Goal: Find specific page/section

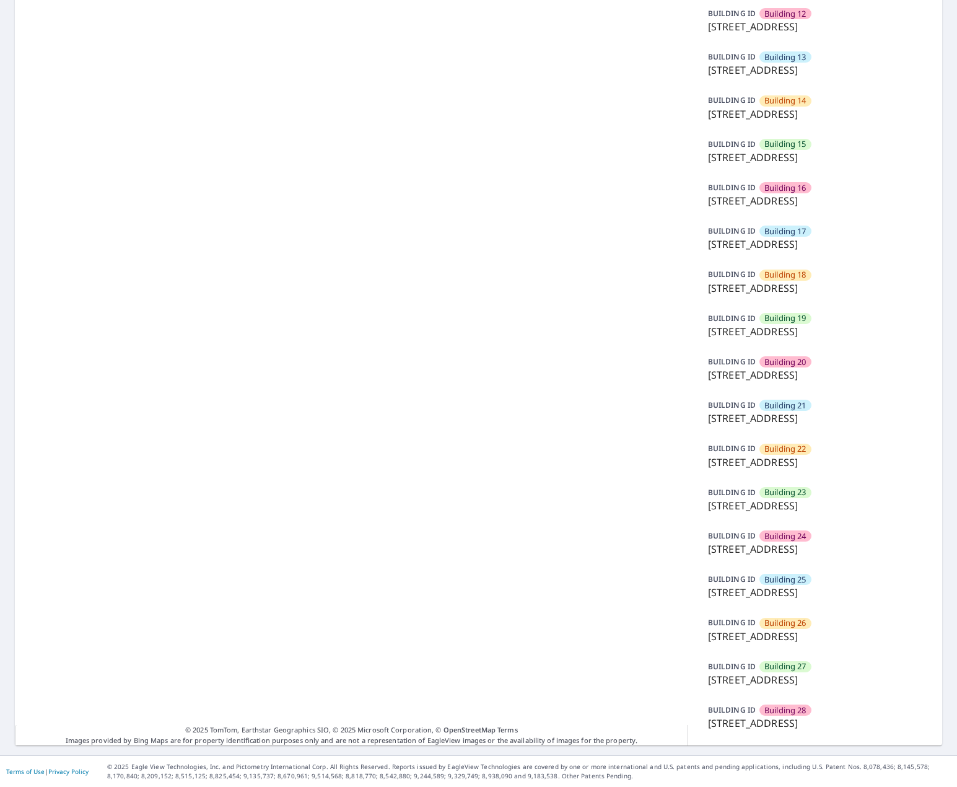
scroll to position [1013, 0]
click at [848, 698] on div "BUILDING [GEOGRAPHIC_DATA] [GEOGRAPHIC_DATA][STREET_ADDRESS]" at bounding box center [815, 716] width 224 height 37
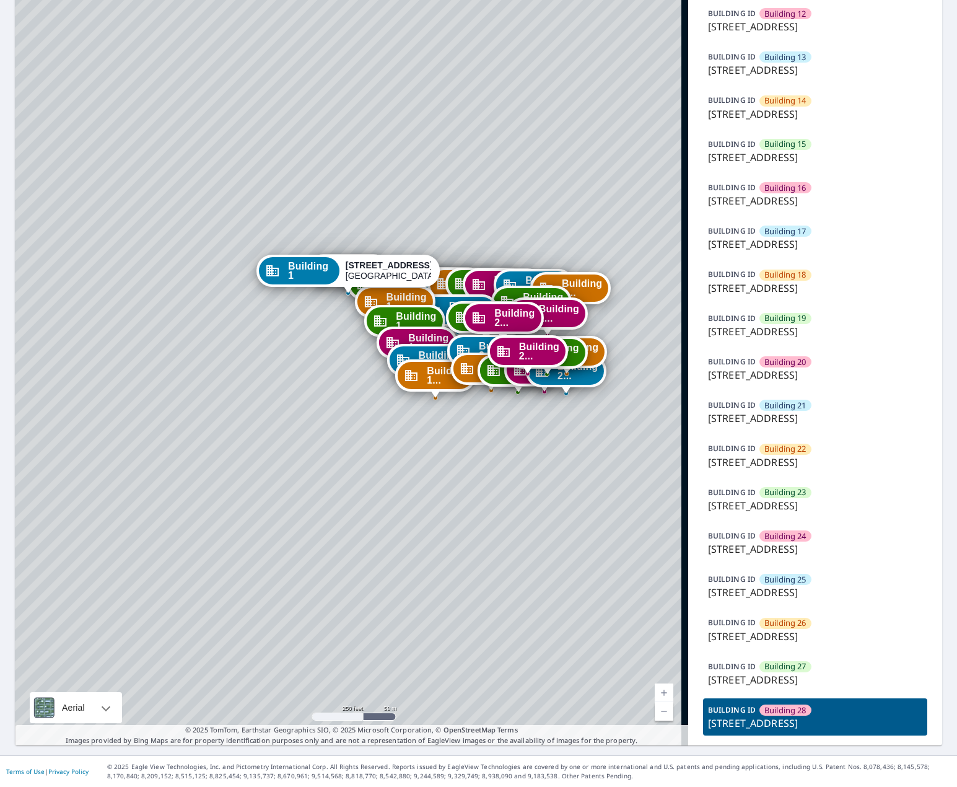
click at [808, 672] on p "[STREET_ADDRESS]" at bounding box center [815, 679] width 214 height 15
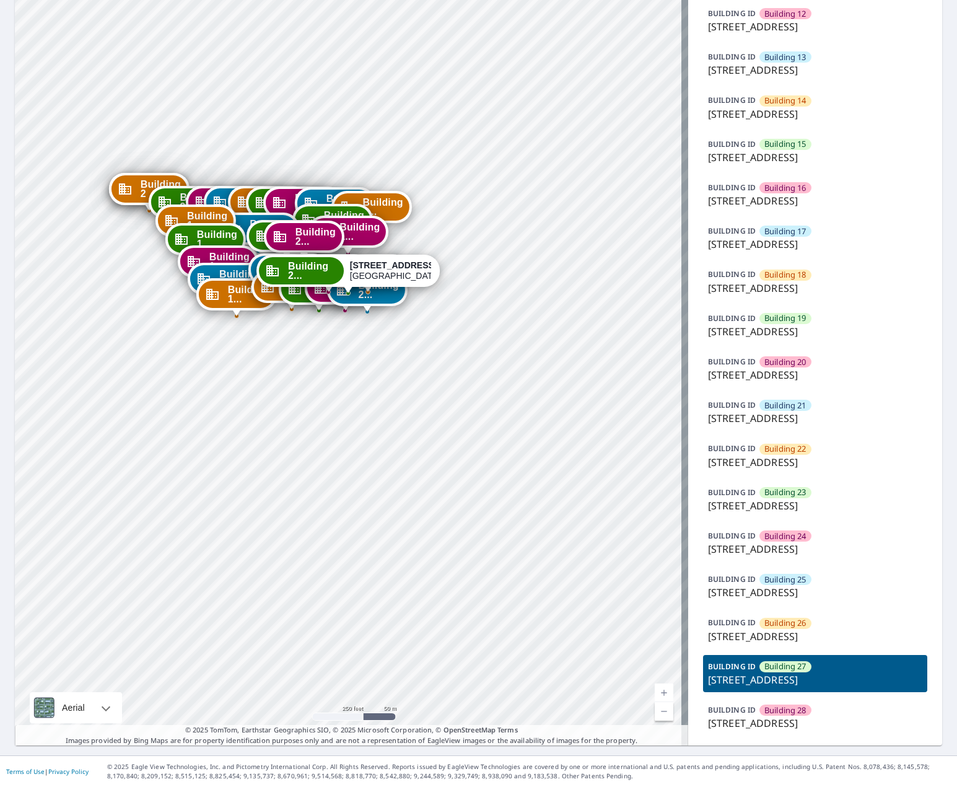
click at [846, 698] on div "BUILDING ID Building 28 1101 East Grand Avenue, Carbondale, IL, 62901" at bounding box center [815, 716] width 224 height 37
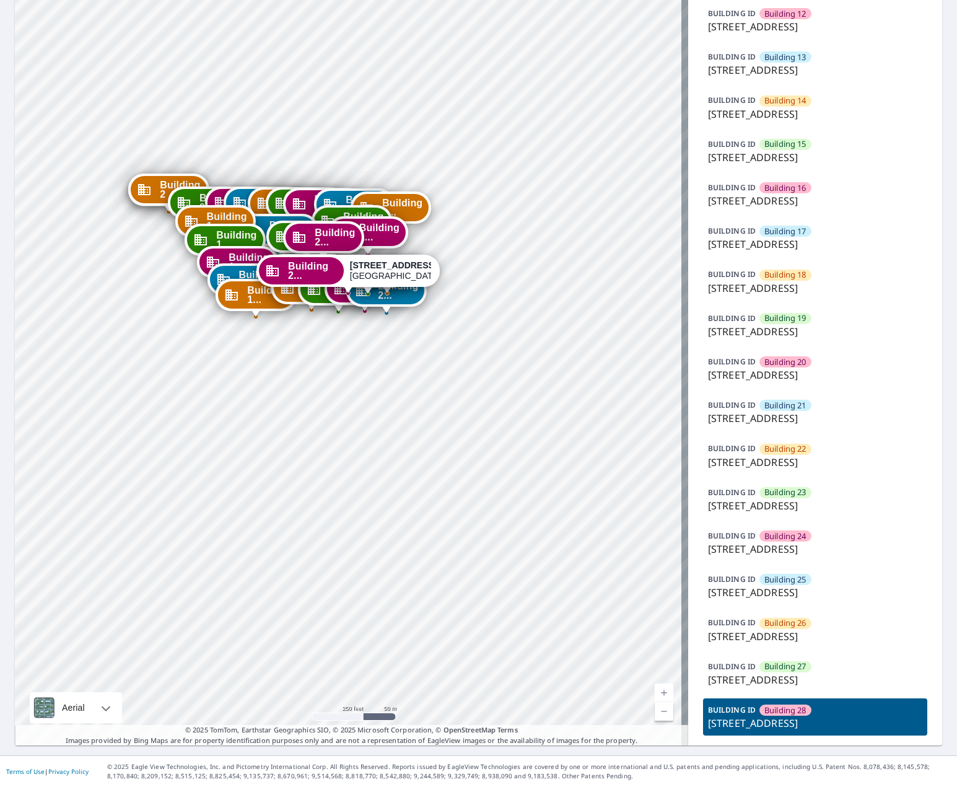
click at [807, 672] on p "[STREET_ADDRESS]" at bounding box center [815, 679] width 214 height 15
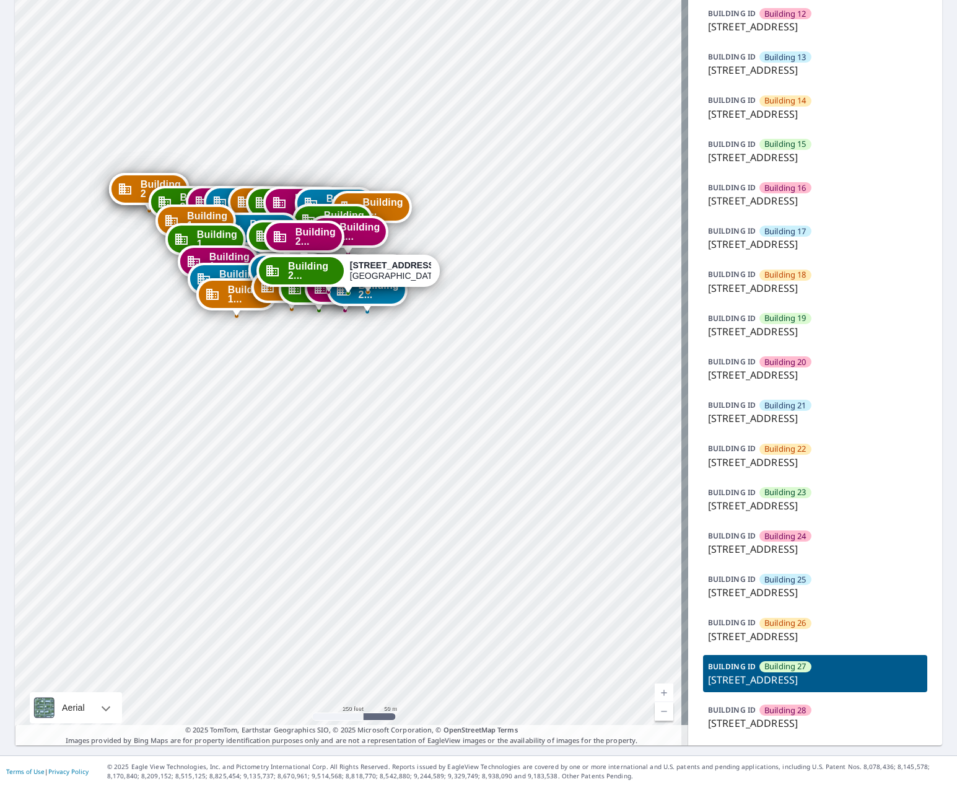
click at [814, 698] on div "BUILDING ID Building 28 1101 East Grand Avenue, Carbondale, IL, 62901" at bounding box center [815, 716] width 224 height 37
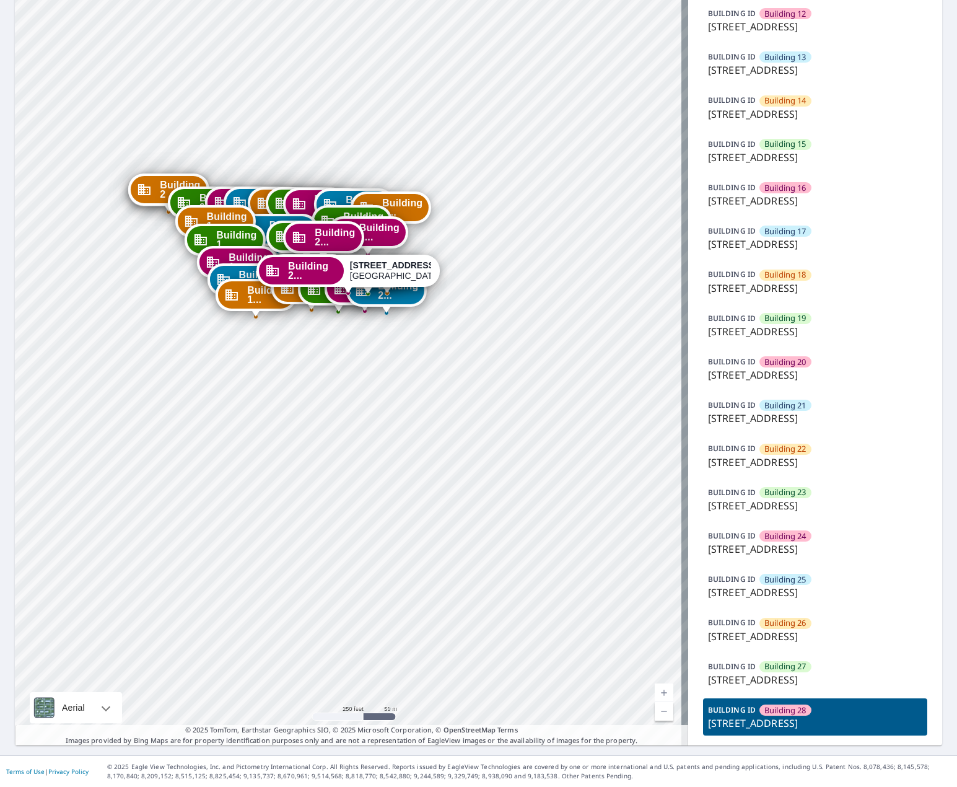
click at [829, 672] on p "[STREET_ADDRESS]" at bounding box center [815, 679] width 214 height 15
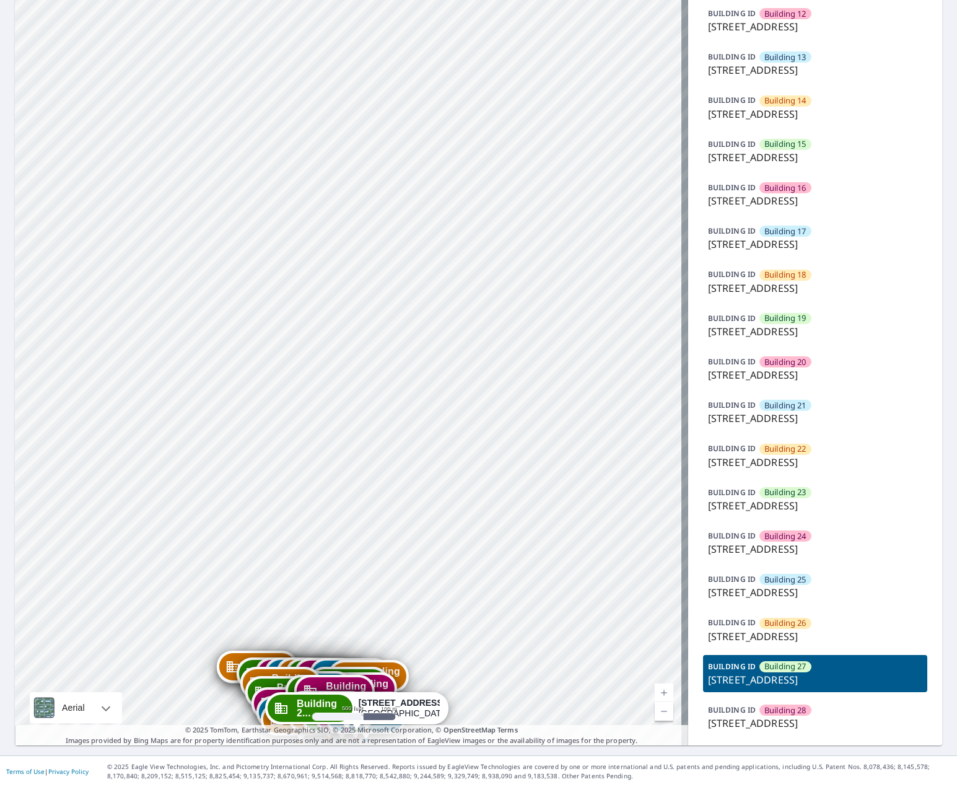
drag, startPoint x: 263, startPoint y: 143, endPoint x: 284, endPoint y: 391, distance: 248.8
click at [290, 398] on div "Building [GEOGRAPHIC_DATA][STREET_ADDRESS] [GEOGRAPHIC_DATA][STREET_ADDRESS] [G…" at bounding box center [352, 95] width 674 height 1302
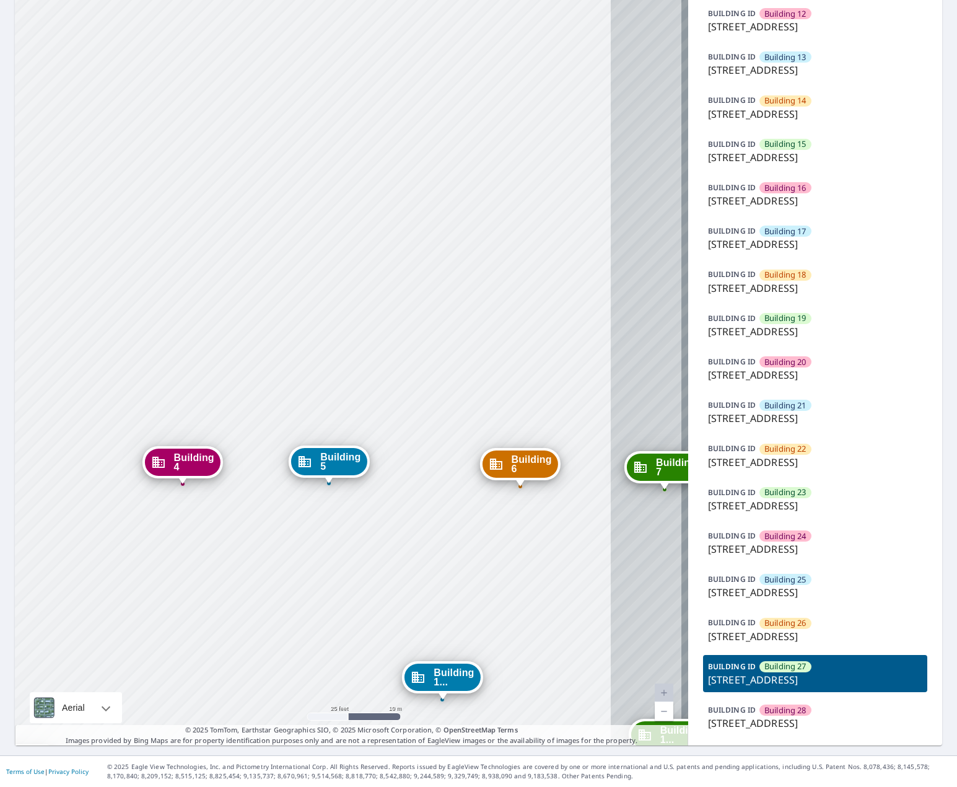
drag, startPoint x: 450, startPoint y: 418, endPoint x: 311, endPoint y: 380, distance: 143.9
click at [311, 380] on div "Building [GEOGRAPHIC_DATA][STREET_ADDRESS] [GEOGRAPHIC_DATA][STREET_ADDRESS] [G…" at bounding box center [352, 95] width 674 height 1302
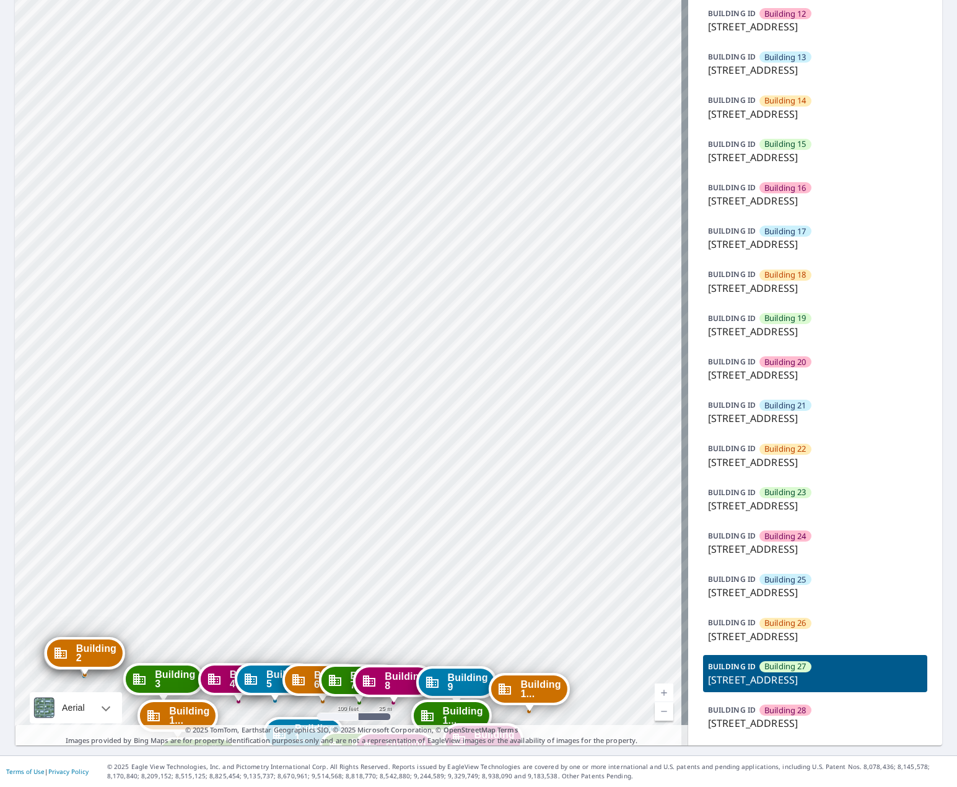
drag, startPoint x: 470, startPoint y: 421, endPoint x: 320, endPoint y: 393, distance: 153.3
click at [320, 393] on div "Building [GEOGRAPHIC_DATA][STREET_ADDRESS] [GEOGRAPHIC_DATA][STREET_ADDRESS] [G…" at bounding box center [352, 95] width 674 height 1302
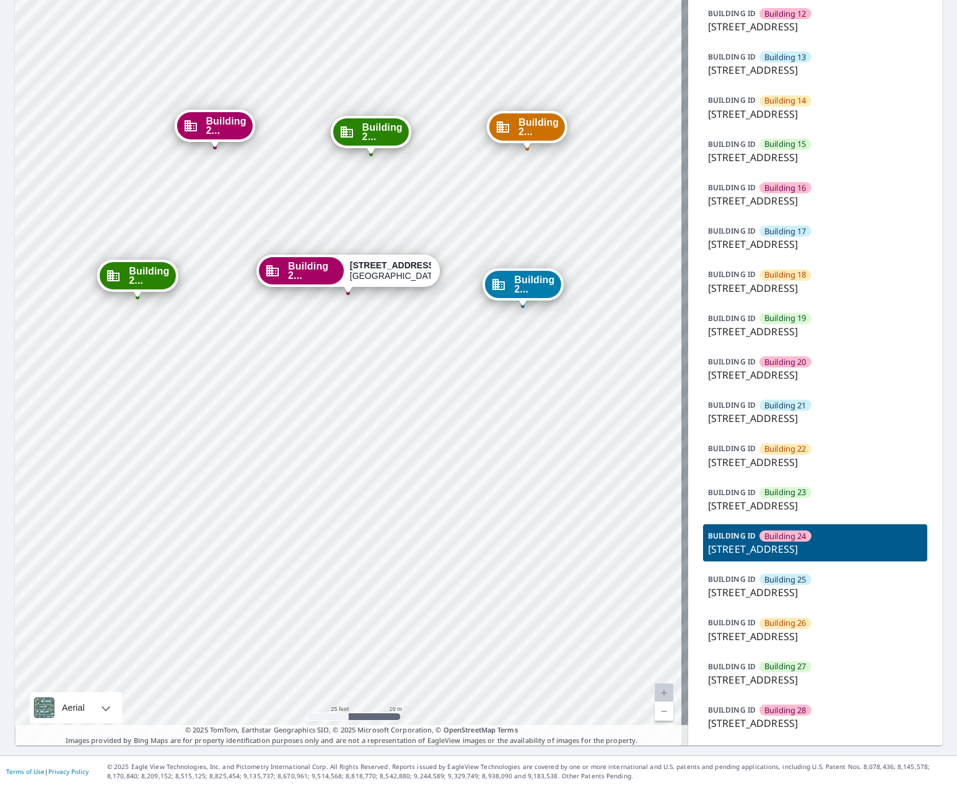
click at [819, 672] on p "[STREET_ADDRESS]" at bounding box center [815, 679] width 214 height 15
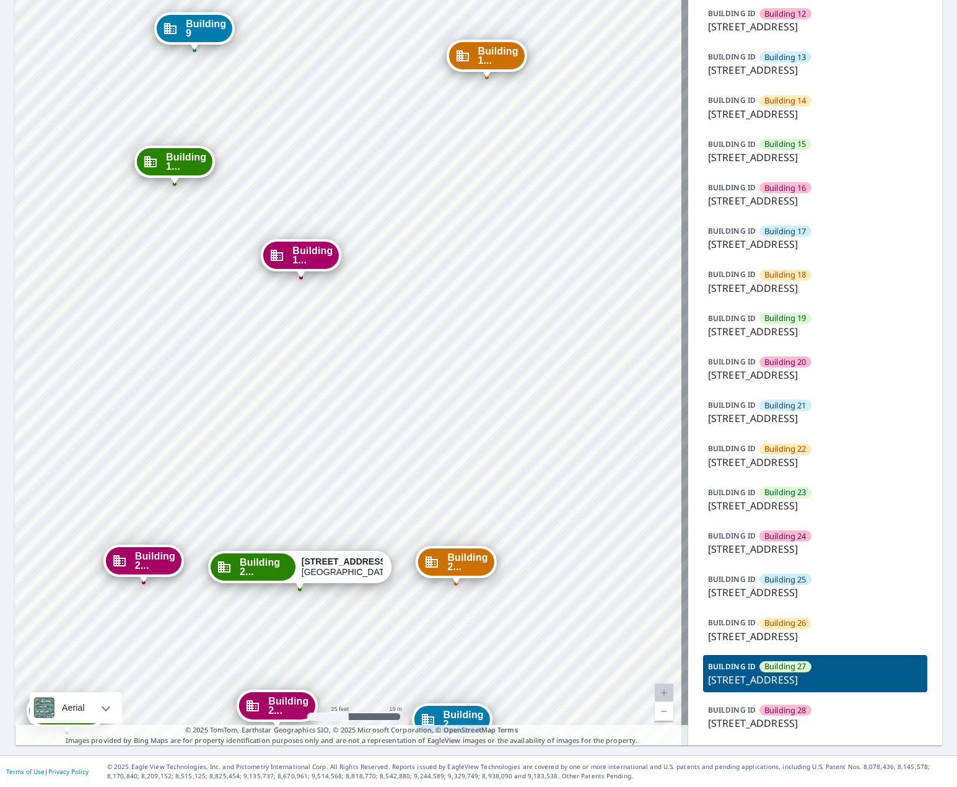
drag, startPoint x: 543, startPoint y: 208, endPoint x: 495, endPoint y: 504, distance: 300.1
click at [495, 504] on div "Building [GEOGRAPHIC_DATA][STREET_ADDRESS] [GEOGRAPHIC_DATA][STREET_ADDRESS] [G…" at bounding box center [352, 95] width 674 height 1302
click at [307, 328] on div "Building [GEOGRAPHIC_DATA][STREET_ADDRESS] [GEOGRAPHIC_DATA][STREET_ADDRESS] [G…" at bounding box center [352, 95] width 674 height 1302
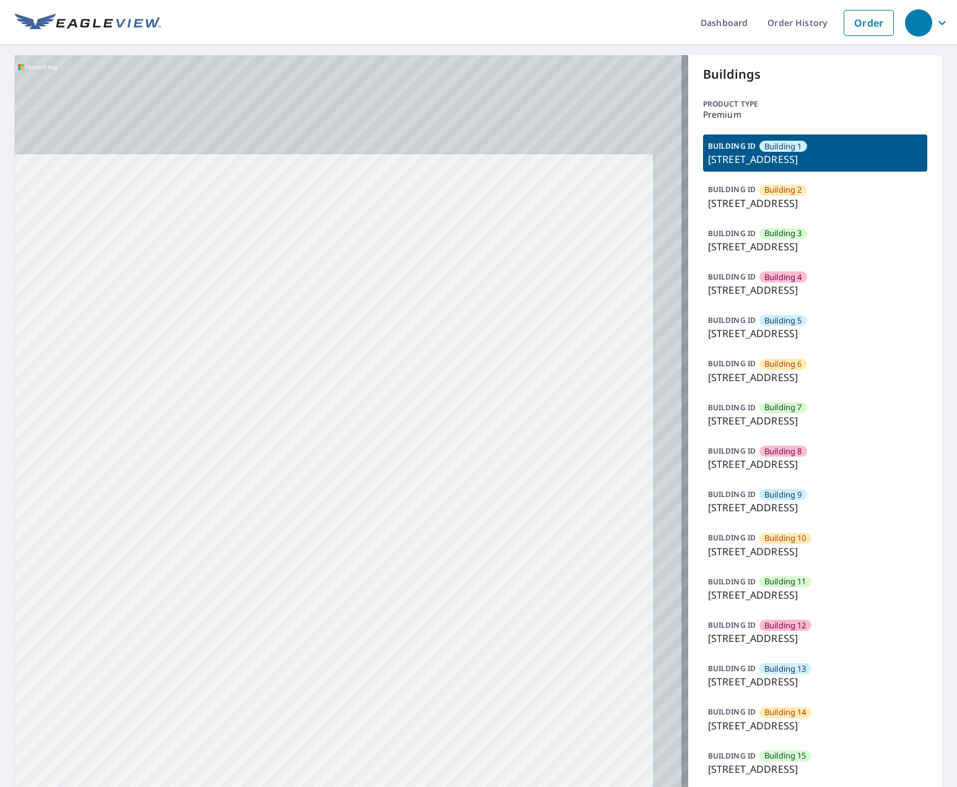
drag, startPoint x: 434, startPoint y: 239, endPoint x: 371, endPoint y: 503, distance: 271.0
click at [371, 503] on div "Building [GEOGRAPHIC_DATA][STREET_ADDRESS] [GEOGRAPHIC_DATA][STREET_ADDRESS] [G…" at bounding box center [352, 706] width 674 height 1302
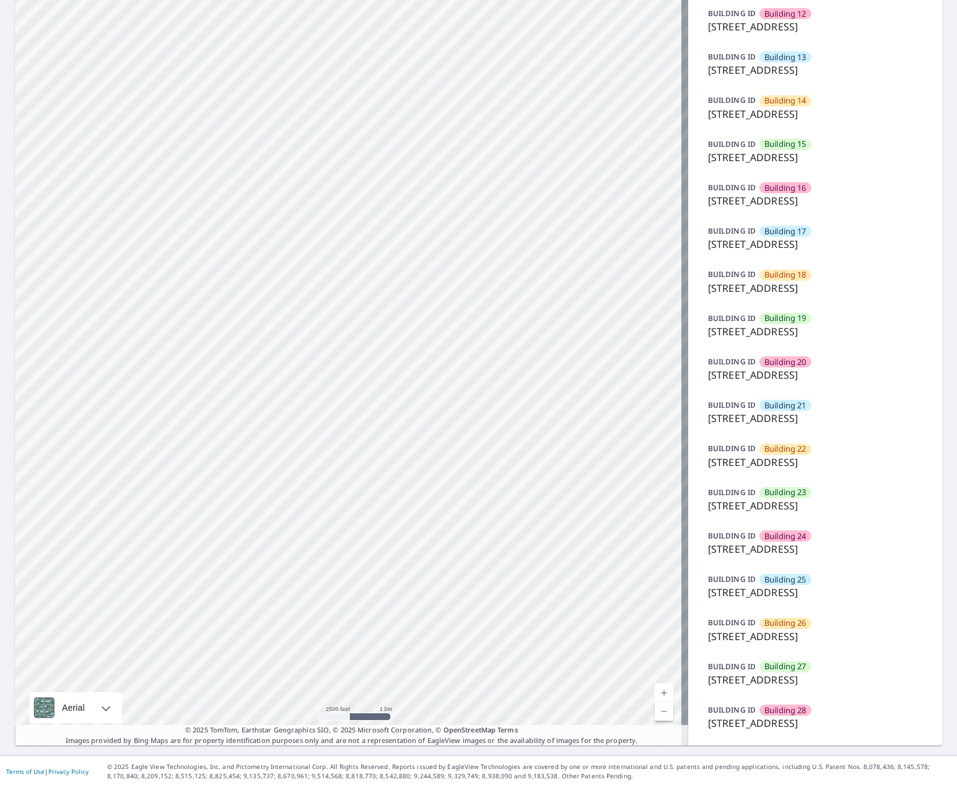
scroll to position [1013, 0]
click at [840, 655] on div "BUILDING [GEOGRAPHIC_DATA] [GEOGRAPHIC_DATA][STREET_ADDRESS]" at bounding box center [815, 673] width 224 height 37
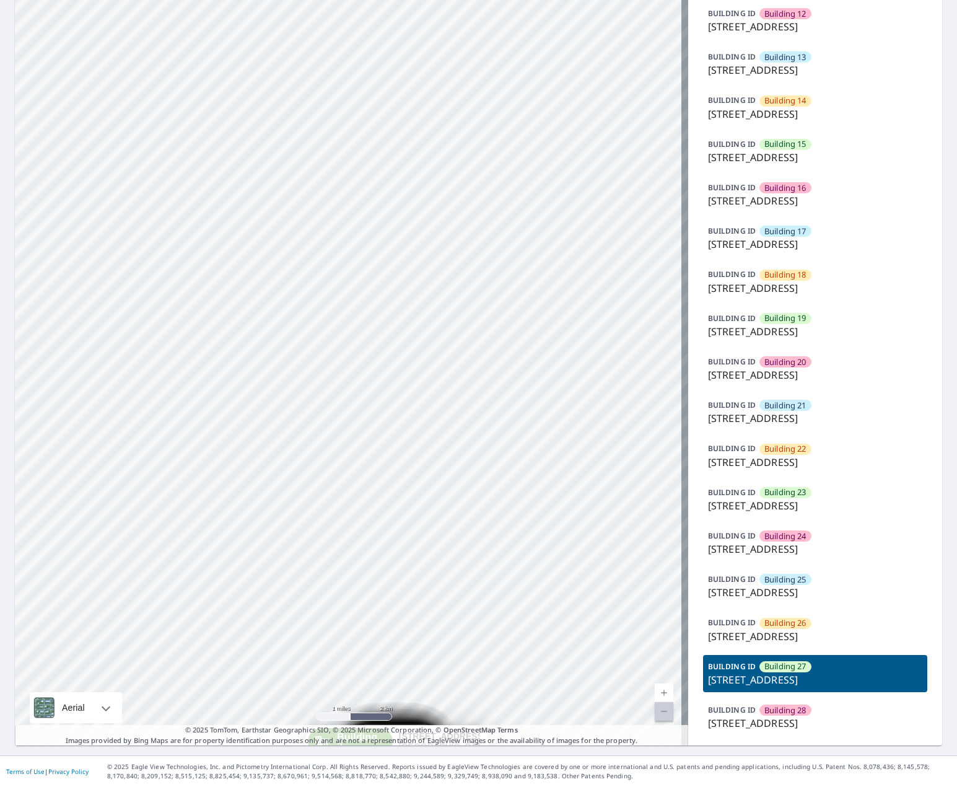
drag, startPoint x: 437, startPoint y: 190, endPoint x: 421, endPoint y: 401, distance: 211.3
click at [421, 401] on div "Building [GEOGRAPHIC_DATA][STREET_ADDRESS] [GEOGRAPHIC_DATA][STREET_ADDRESS] [G…" at bounding box center [352, 95] width 674 height 1302
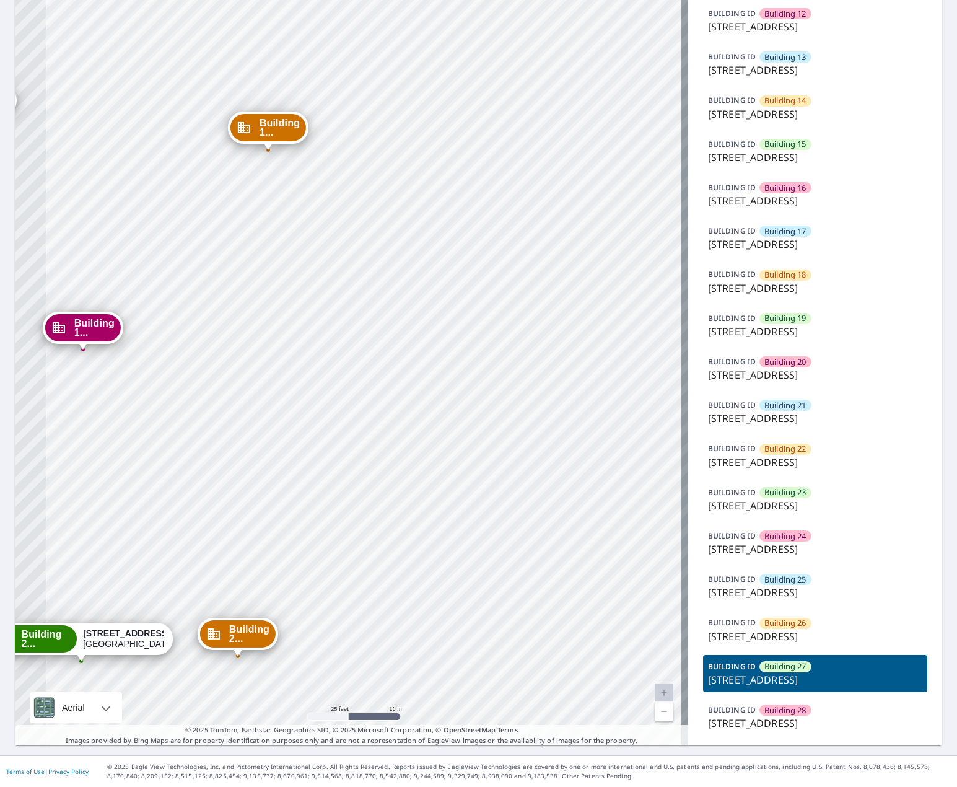
drag, startPoint x: 288, startPoint y: 309, endPoint x: 504, endPoint y: 447, distance: 257.2
click at [504, 447] on div "Building [GEOGRAPHIC_DATA][STREET_ADDRESS] [GEOGRAPHIC_DATA][STREET_ADDRESS] [G…" at bounding box center [352, 95] width 674 height 1302
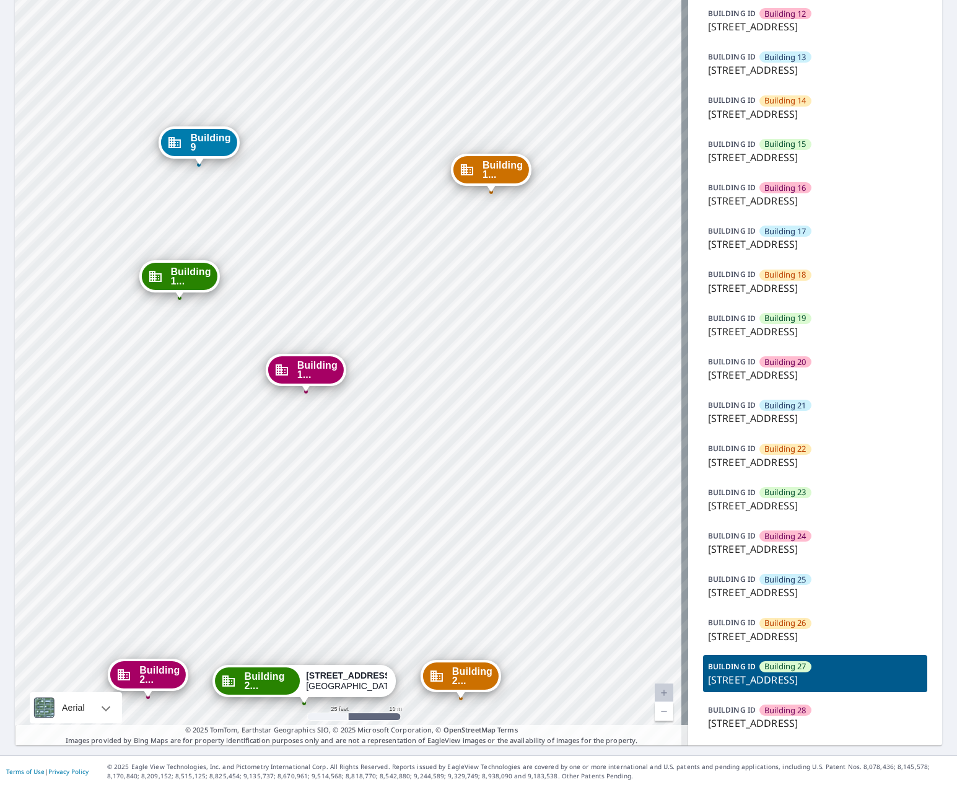
drag, startPoint x: 156, startPoint y: 304, endPoint x: 379, endPoint y: 346, distance: 227.0
click at [379, 346] on div "Building [GEOGRAPHIC_DATA][STREET_ADDRESS] [GEOGRAPHIC_DATA][STREET_ADDRESS] [G…" at bounding box center [352, 95] width 674 height 1302
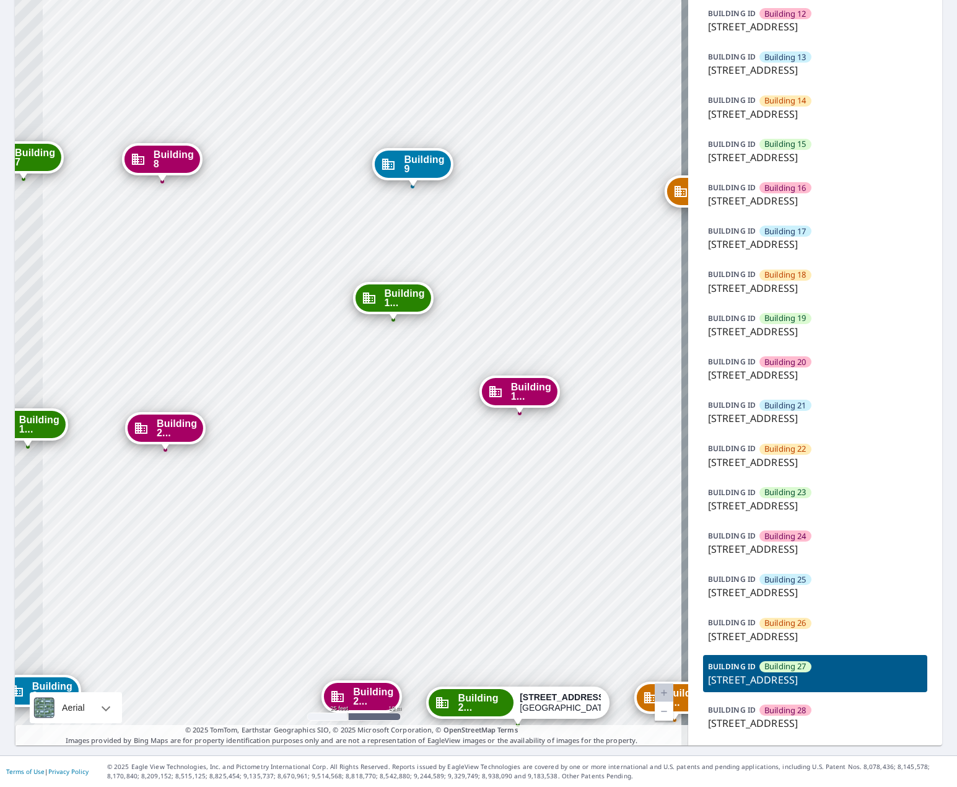
drag, startPoint x: 460, startPoint y: 379, endPoint x: 467, endPoint y: 379, distance: 6.8
click at [467, 379] on div "Building [GEOGRAPHIC_DATA][STREET_ADDRESS] [GEOGRAPHIC_DATA][STREET_ADDRESS] [G…" at bounding box center [352, 95] width 674 height 1302
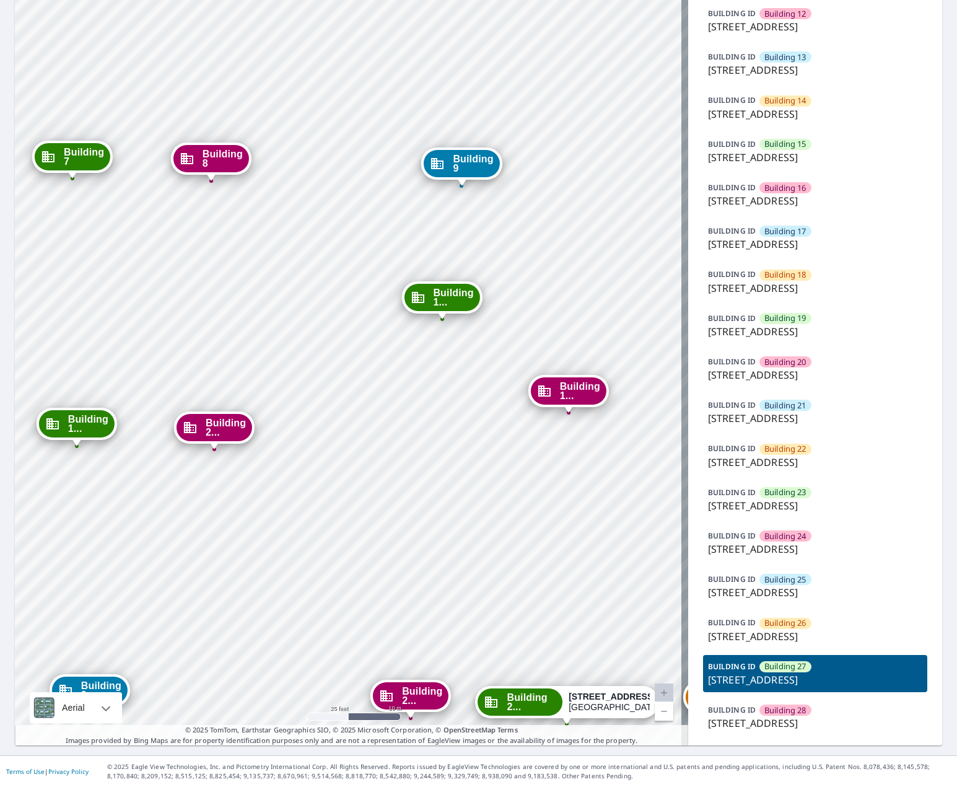
drag, startPoint x: 310, startPoint y: 370, endPoint x: 359, endPoint y: 369, distance: 49.0
click at [359, 369] on div "Building [GEOGRAPHIC_DATA][STREET_ADDRESS] [GEOGRAPHIC_DATA][STREET_ADDRESS] [G…" at bounding box center [352, 95] width 674 height 1302
click at [105, 681] on span "Building 2..." at bounding box center [101, 690] width 40 height 19
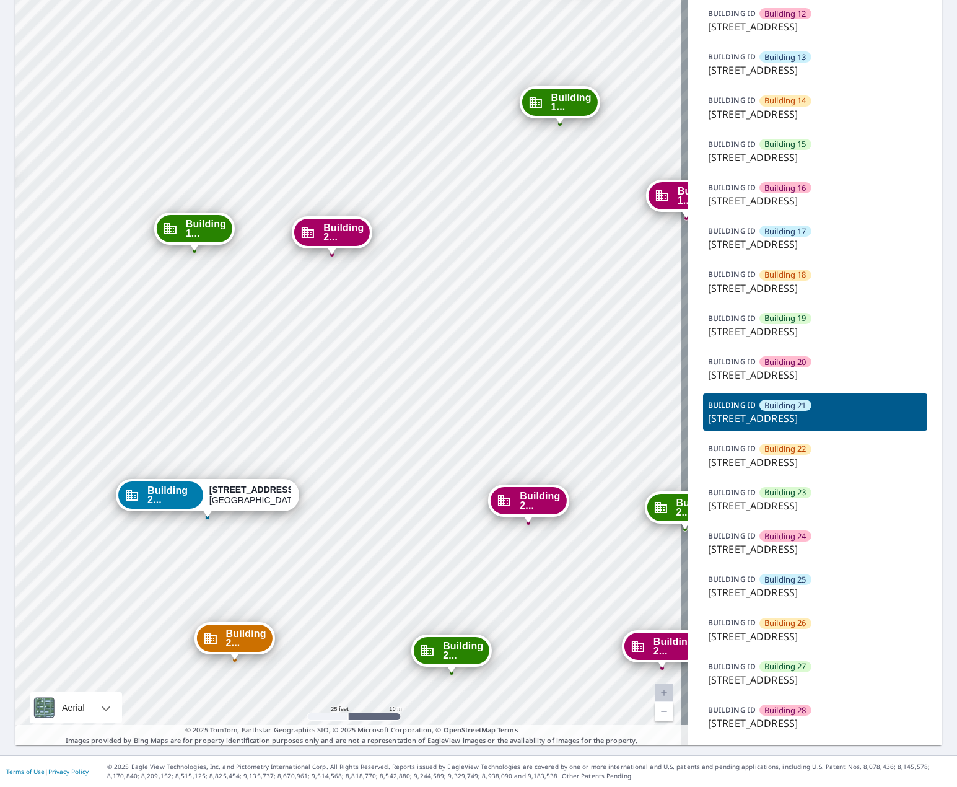
drag, startPoint x: 431, startPoint y: 195, endPoint x: 273, endPoint y: 455, distance: 304.8
click at [273, 455] on div "Building [GEOGRAPHIC_DATA][STREET_ADDRESS] [GEOGRAPHIC_DATA][STREET_ADDRESS] [G…" at bounding box center [352, 95] width 674 height 1302
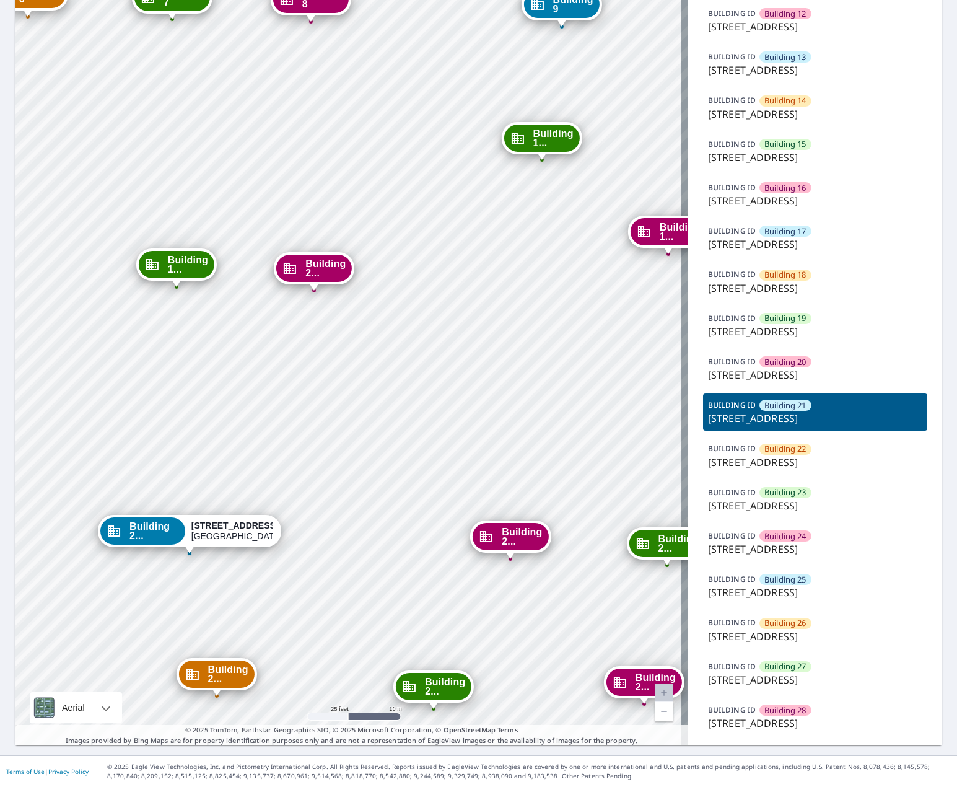
click at [503, 527] on span "Building 2..." at bounding box center [522, 536] width 40 height 19
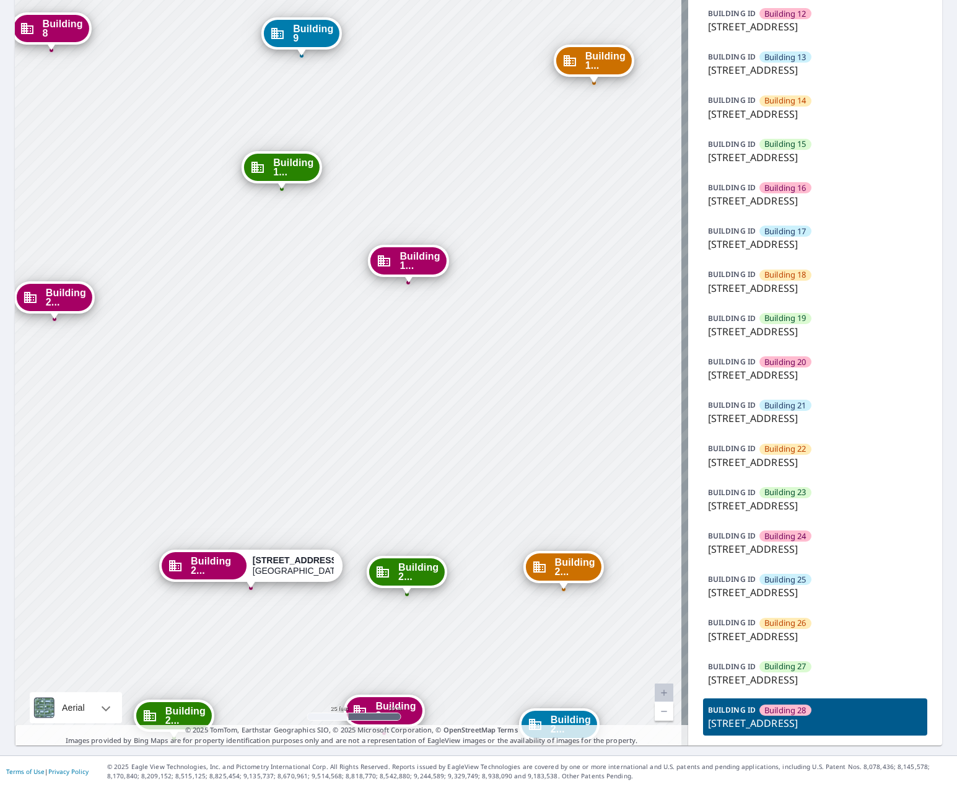
drag, startPoint x: 510, startPoint y: 188, endPoint x: 413, endPoint y: 483, distance: 310.6
click at [413, 483] on div "Building [GEOGRAPHIC_DATA][STREET_ADDRESS] [GEOGRAPHIC_DATA][STREET_ADDRESS] [G…" at bounding box center [352, 95] width 674 height 1302
click at [403, 563] on span "Building 2..." at bounding box center [418, 572] width 40 height 19
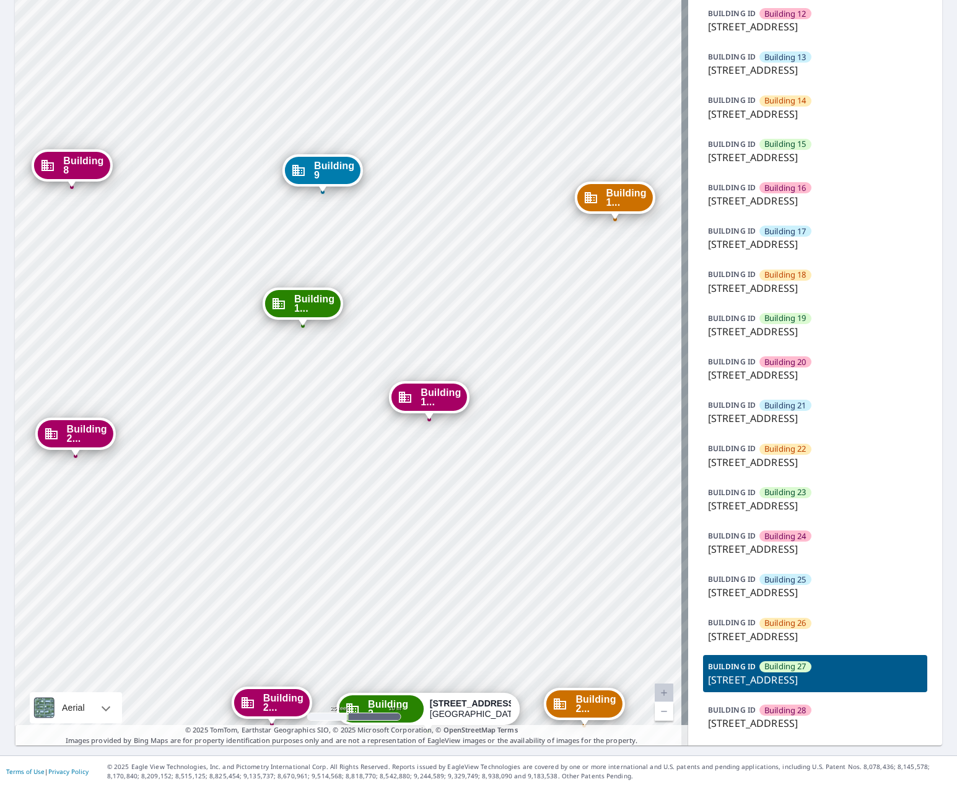
drag, startPoint x: 306, startPoint y: 131, endPoint x: 386, endPoint y: 569, distance: 445.3
click at [386, 569] on div "Building [GEOGRAPHIC_DATA][STREET_ADDRESS] [GEOGRAPHIC_DATA][STREET_ADDRESS] [G…" at bounding box center [352, 95] width 674 height 1302
drag, startPoint x: 152, startPoint y: 404, endPoint x: 322, endPoint y: 417, distance: 170.9
click at [322, 417] on div "Building [GEOGRAPHIC_DATA][STREET_ADDRESS] [GEOGRAPHIC_DATA][STREET_ADDRESS] [G…" at bounding box center [352, 95] width 674 height 1302
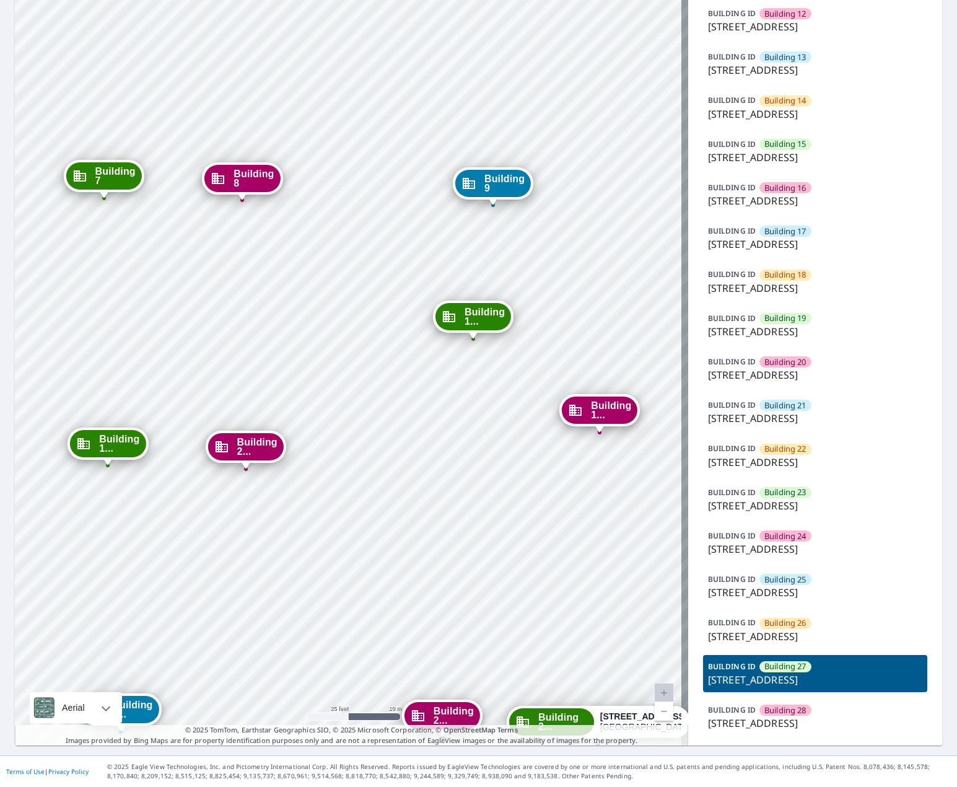
click at [140, 700] on span "Building 2..." at bounding box center [132, 709] width 40 height 19
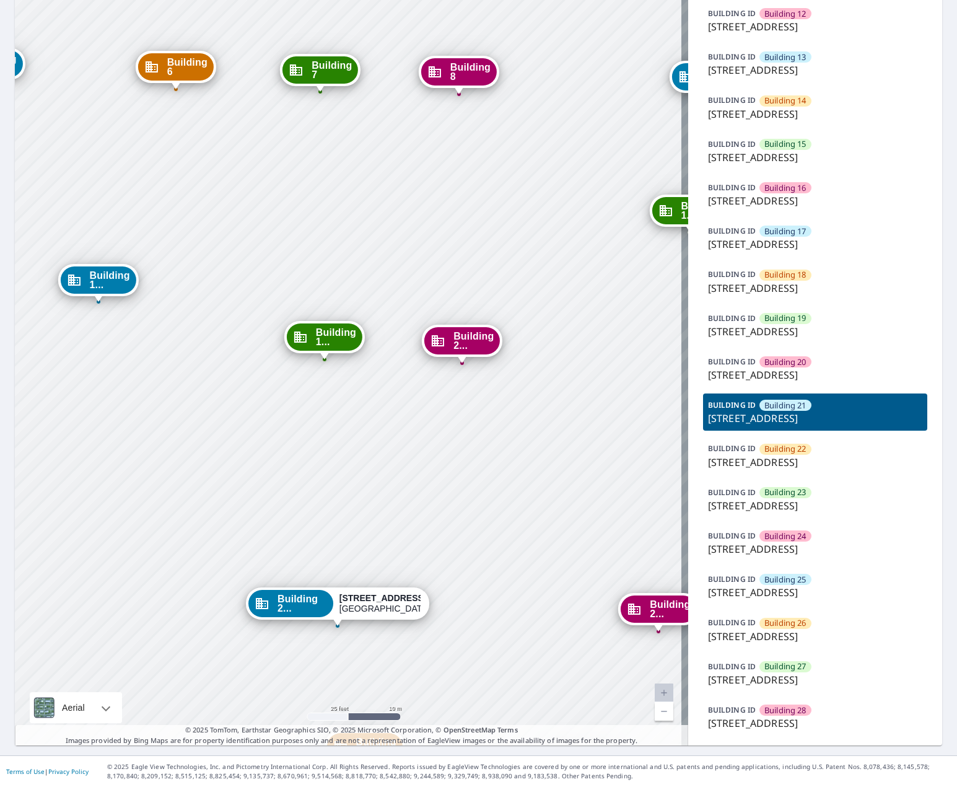
drag, startPoint x: 366, startPoint y: 578, endPoint x: 283, endPoint y: 549, distance: 87.4
click at [245, 687] on div "Building [GEOGRAPHIC_DATA][STREET_ADDRESS] [GEOGRAPHIC_DATA][STREET_ADDRESS] [G…" at bounding box center [352, 95] width 674 height 1302
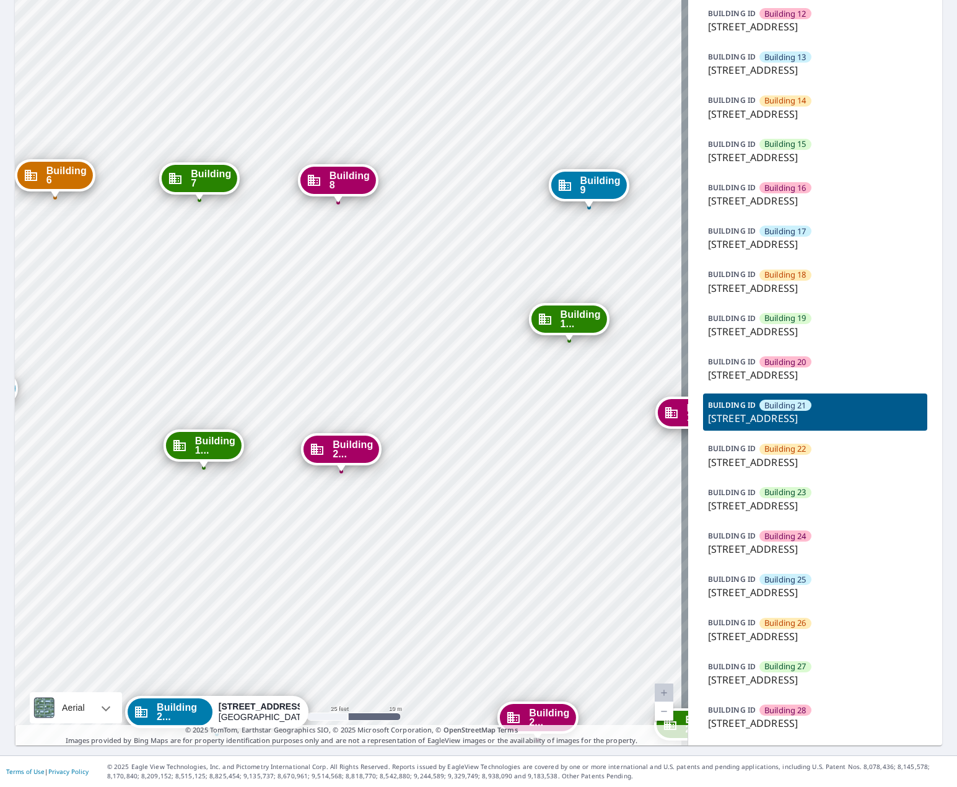
drag, startPoint x: 376, startPoint y: 328, endPoint x: 315, endPoint y: 379, distance: 79.2
click at [315, 379] on div "Building [GEOGRAPHIC_DATA][STREET_ADDRESS] [GEOGRAPHIC_DATA][STREET_ADDRESS] [G…" at bounding box center [352, 95] width 674 height 1302
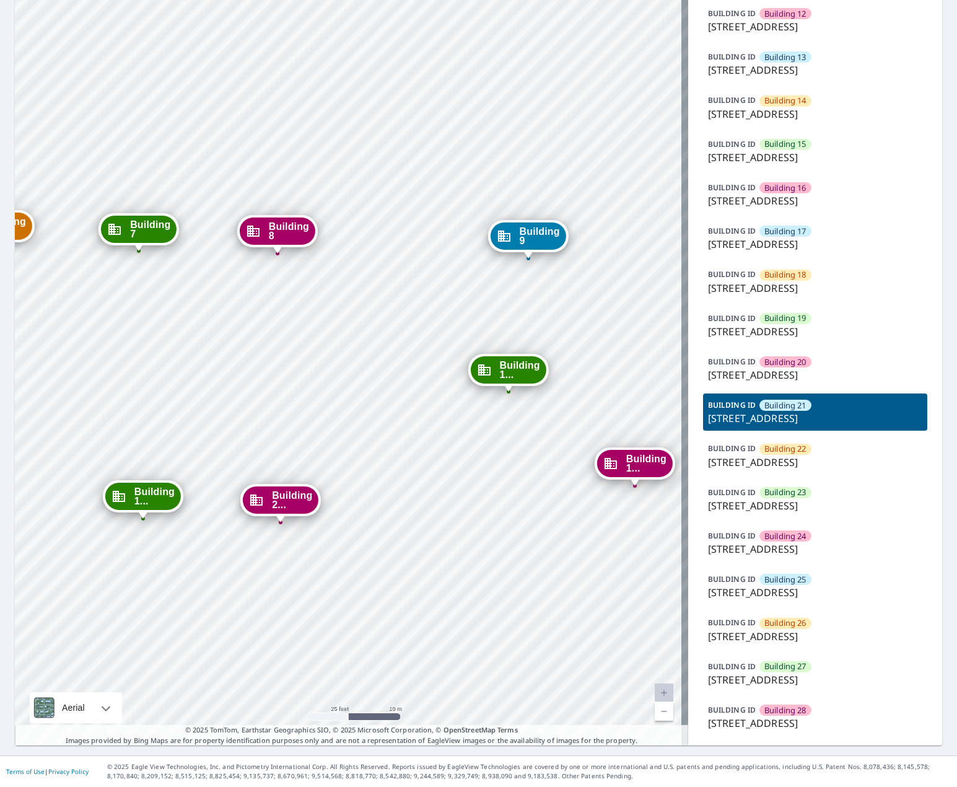
drag, startPoint x: 727, startPoint y: 309, endPoint x: 690, endPoint y: 302, distance: 37.8
click at [690, 302] on div "Buildings Product type Premium BUILDING ID Building [GEOGRAPHIC_DATA][STREET_AD…" at bounding box center [815, 95] width 254 height 1302
copy p "[STREET_ADDRESS]"
